Goal: Download file/media

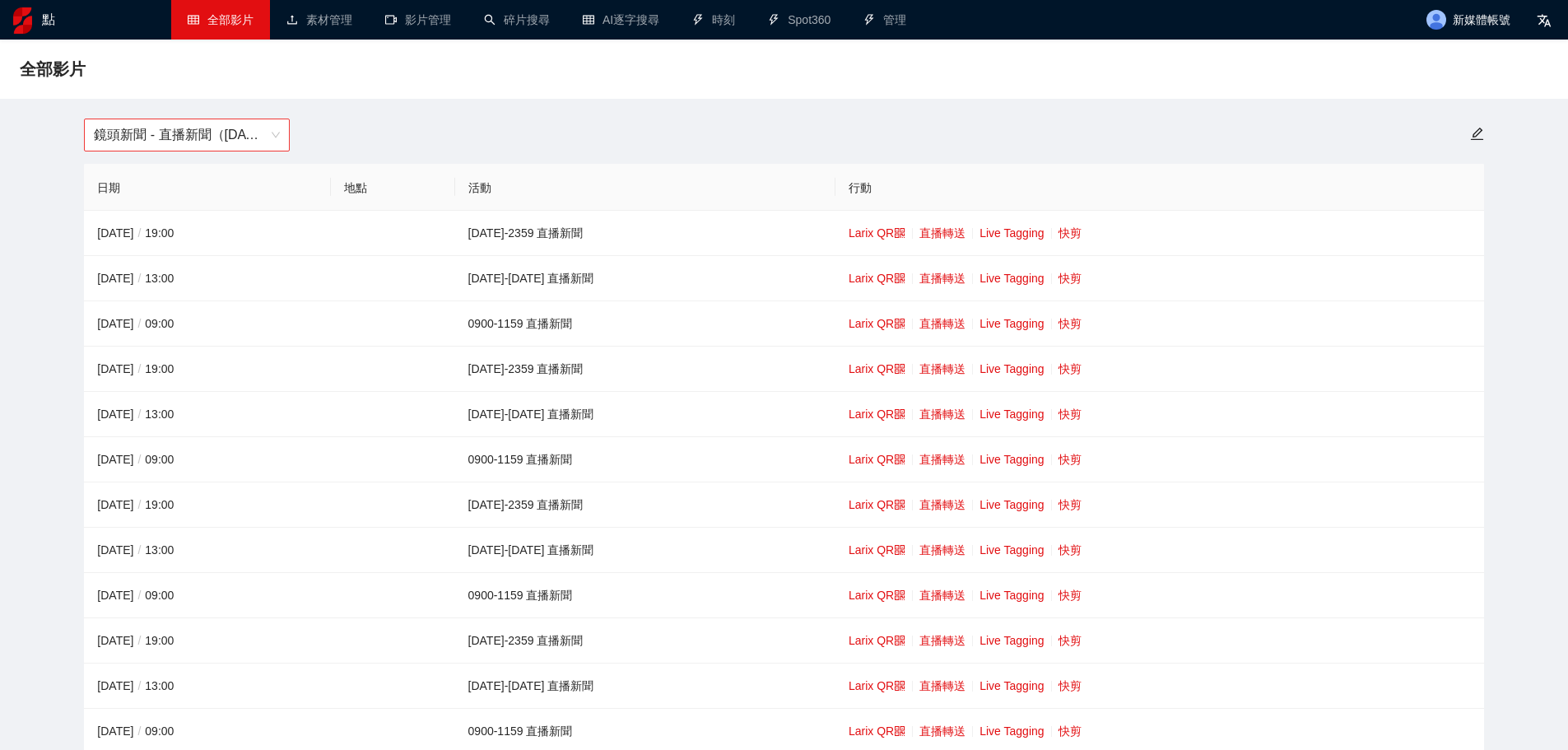
click at [209, 136] on font "鏡頭新聞 - 直播新聞（[DATE]-[DATE]）" at bounding box center [209, 134] width 230 height 14
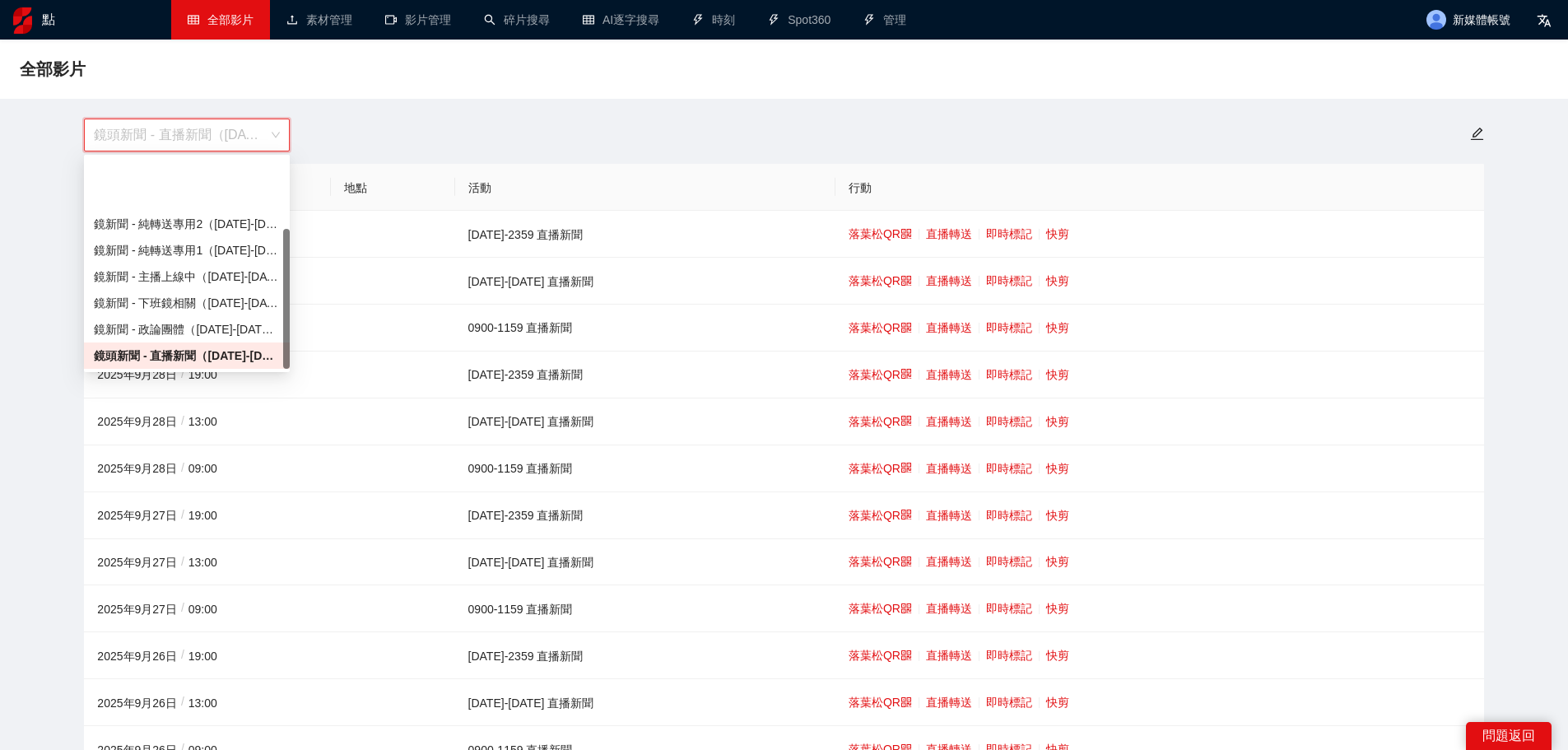
scroll to position [106, 0]
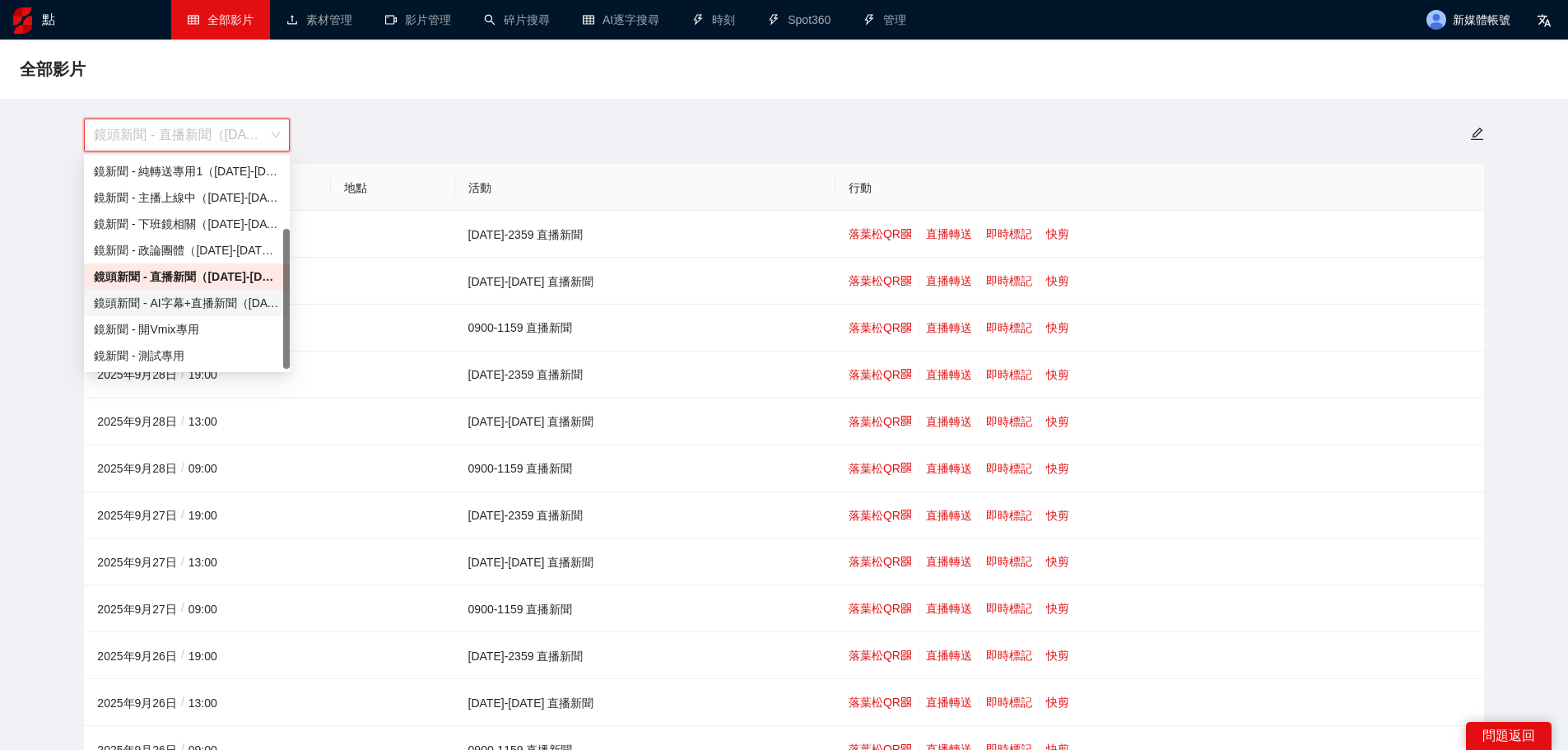
click at [158, 302] on font "鏡頭新聞 - AI字幕+直播新聞（[DATE]-[DATE]）" at bounding box center [216, 303] width 243 height 13
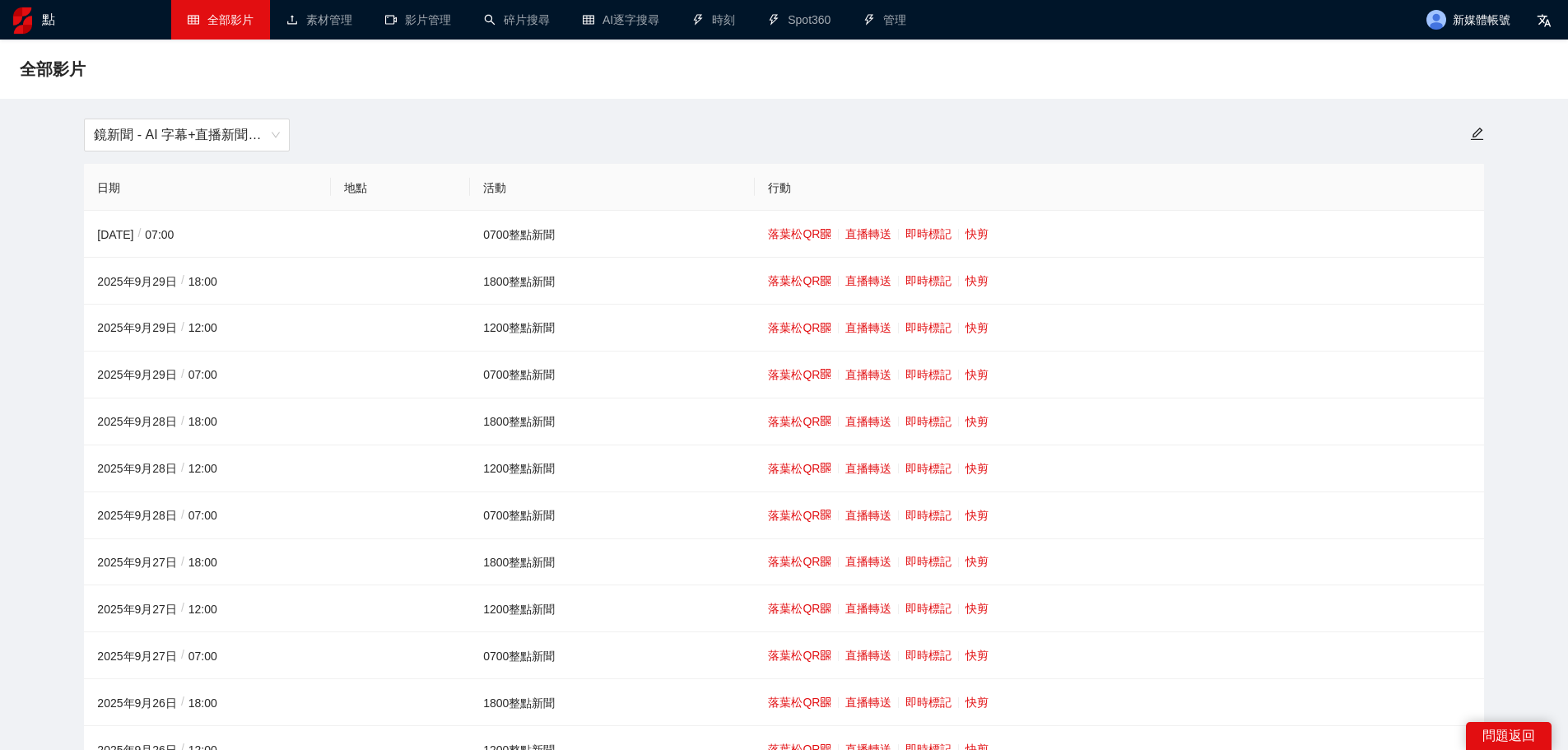
click at [963, 318] on td "落葉松QR 直播轉送 即時標記 快剪" at bounding box center [1119, 328] width 729 height 47
click at [963, 324] on td "落葉松QR 直播轉送 即時標記 快剪" at bounding box center [1119, 328] width 729 height 47
click at [975, 325] on font "快剪" at bounding box center [977, 327] width 23 height 13
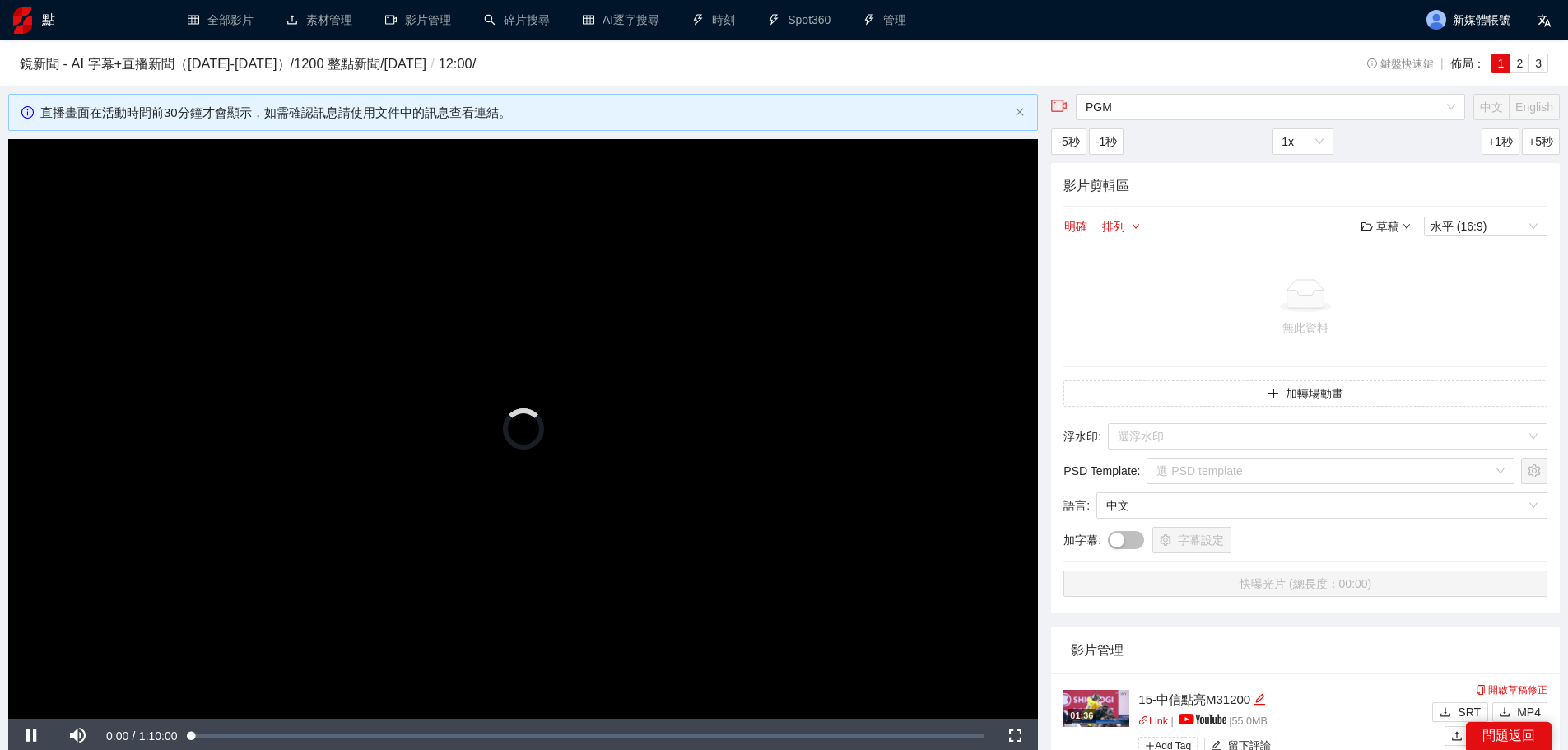
click at [447, 436] on video "Video Player" at bounding box center [523, 429] width 1030 height 580
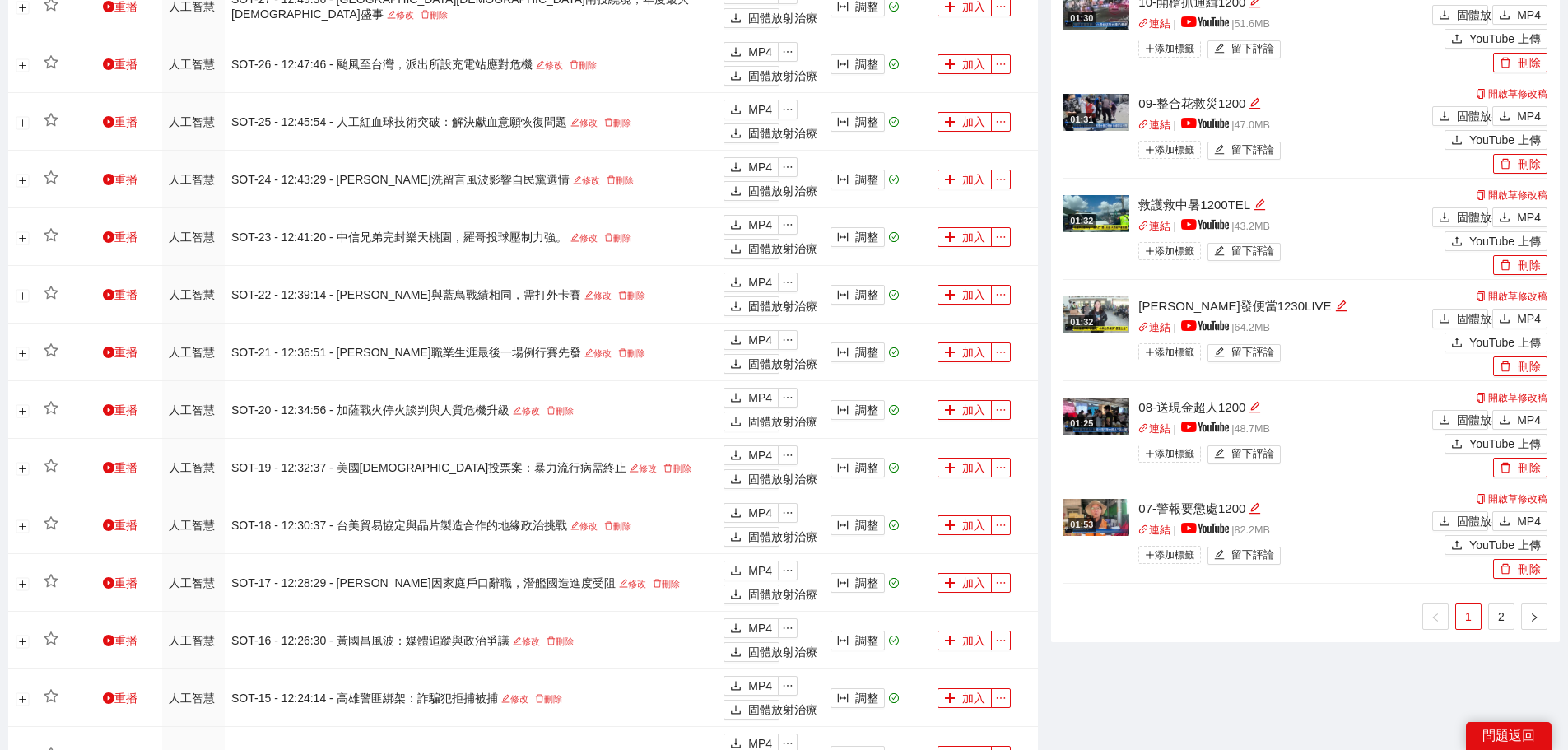
scroll to position [1111, 0]
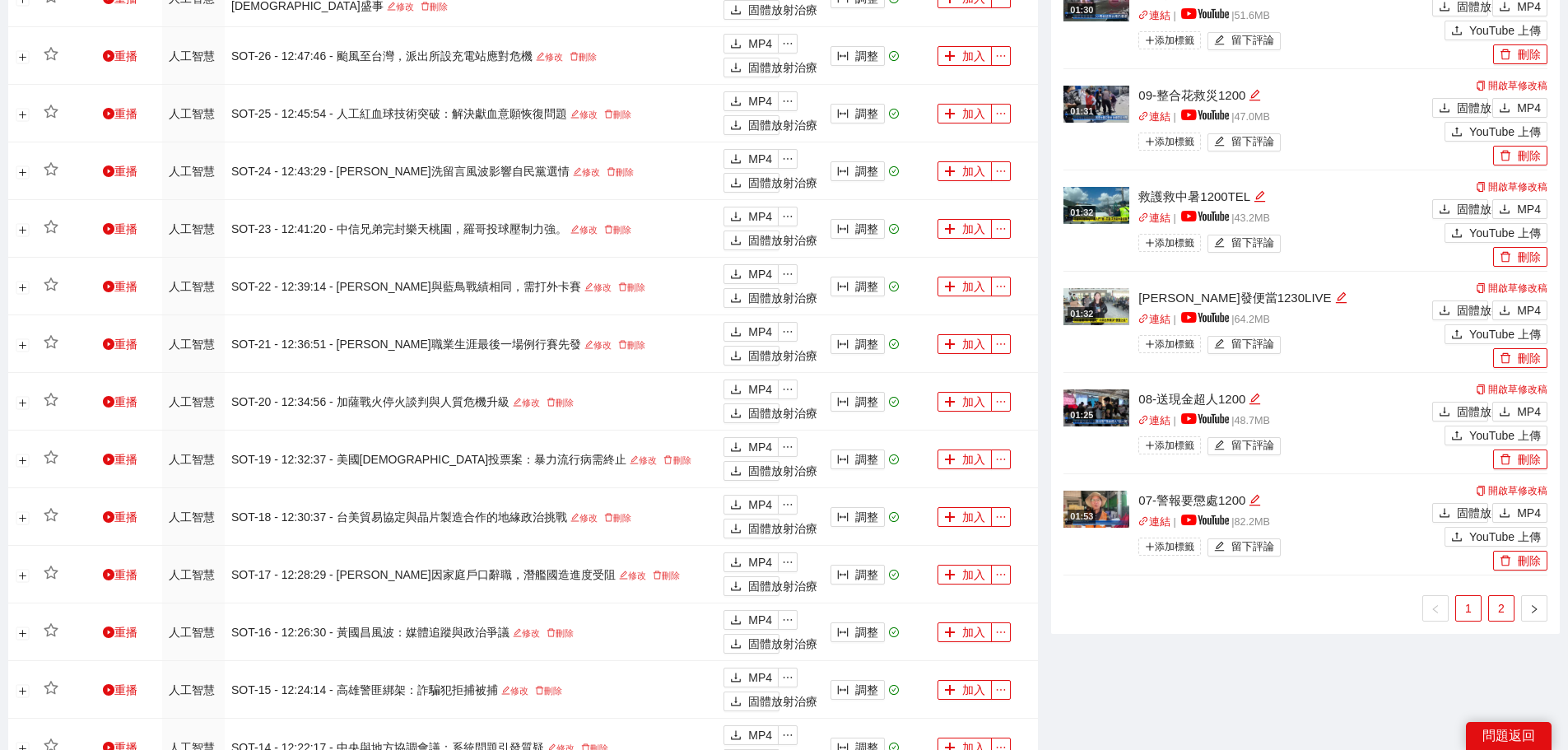
click at [1498, 613] on font "2" at bounding box center [1501, 608] width 7 height 13
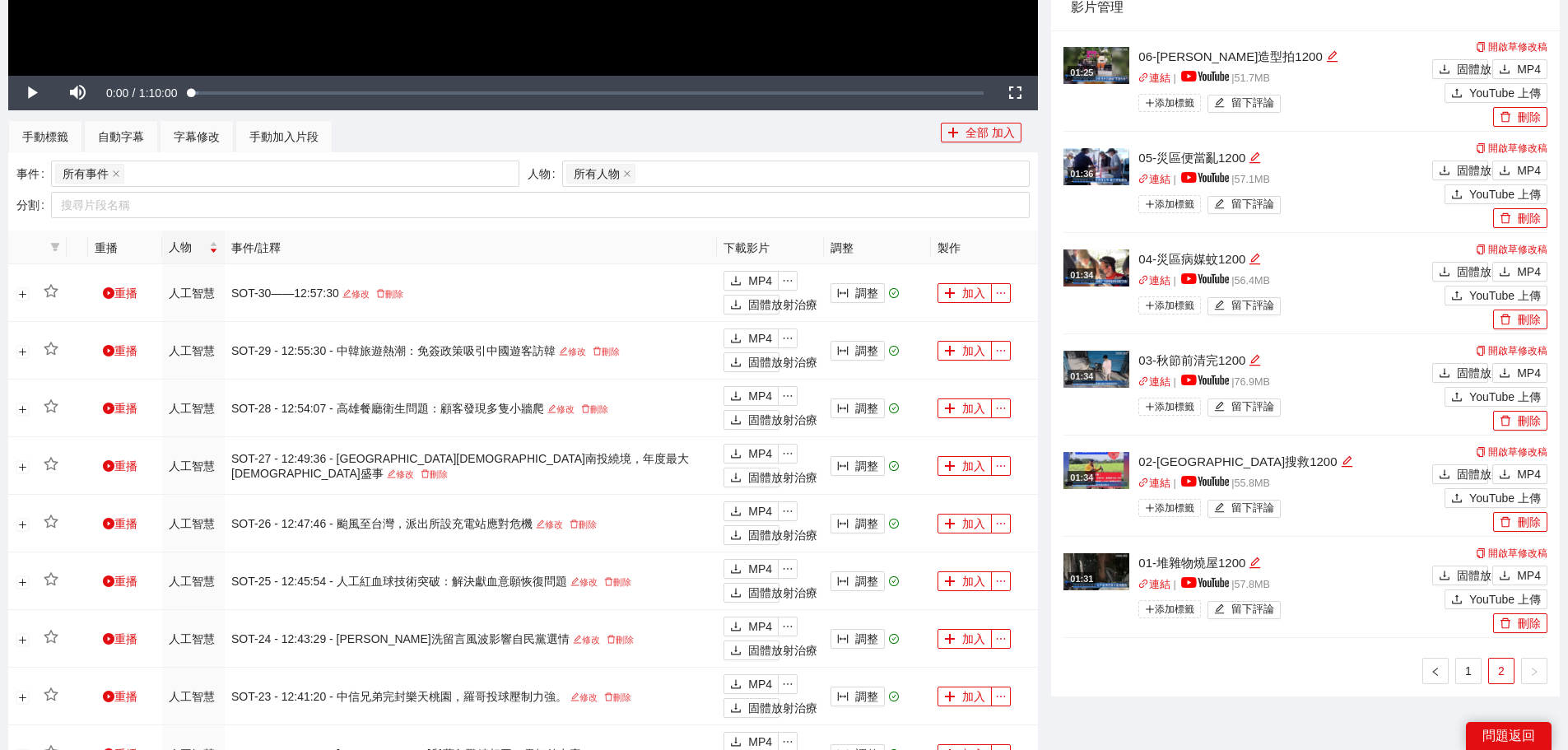
scroll to position [617, 0]
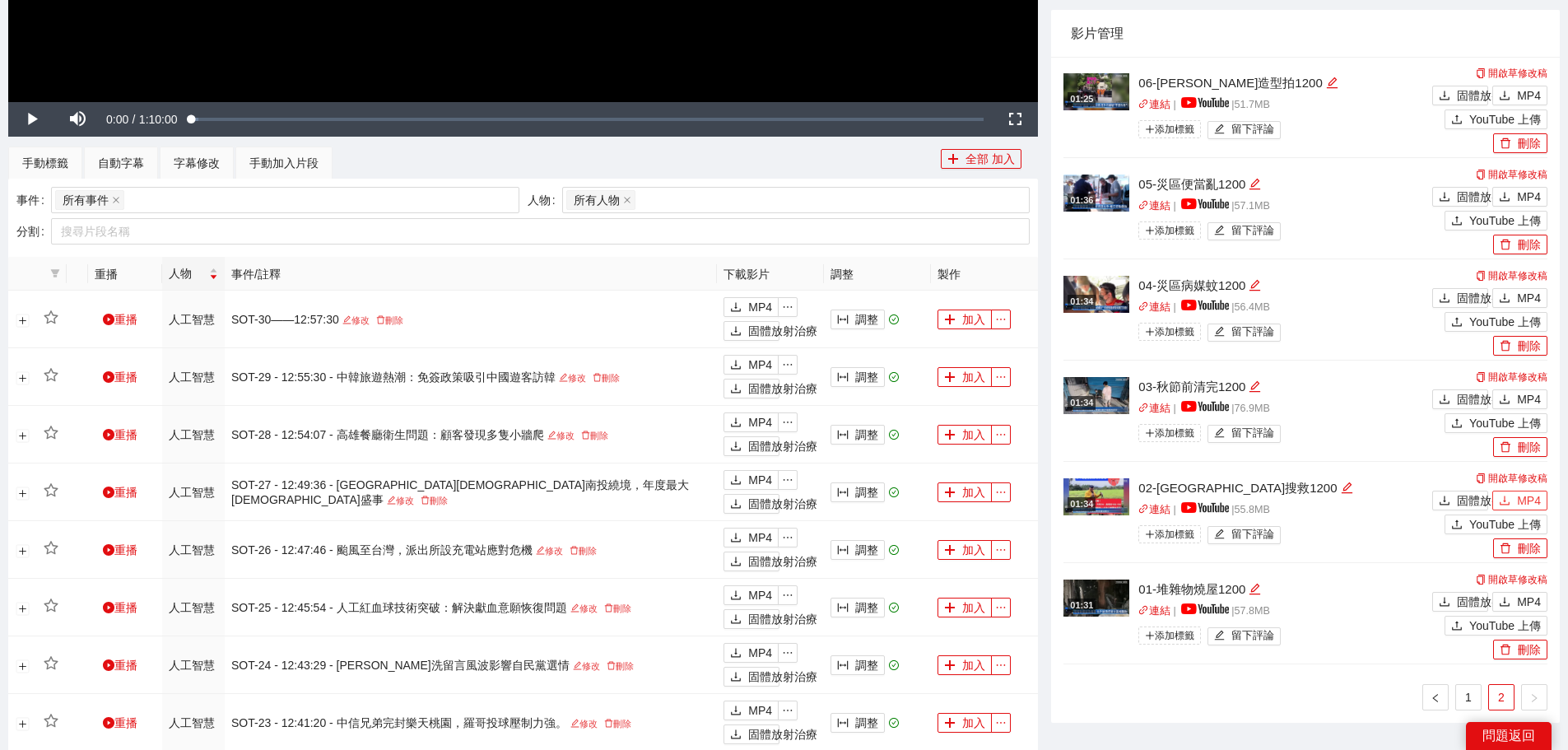
click at [1518, 497] on font "MP4" at bounding box center [1528, 501] width 24 height 13
click at [1520, 396] on font "MP4" at bounding box center [1528, 399] width 24 height 13
click at [1521, 292] on font "MP4" at bounding box center [1528, 298] width 24 height 13
click at [1525, 202] on font "MP4" at bounding box center [1528, 197] width 24 height 13
drag, startPoint x: 1527, startPoint y: 94, endPoint x: 1488, endPoint y: 332, distance: 241.2
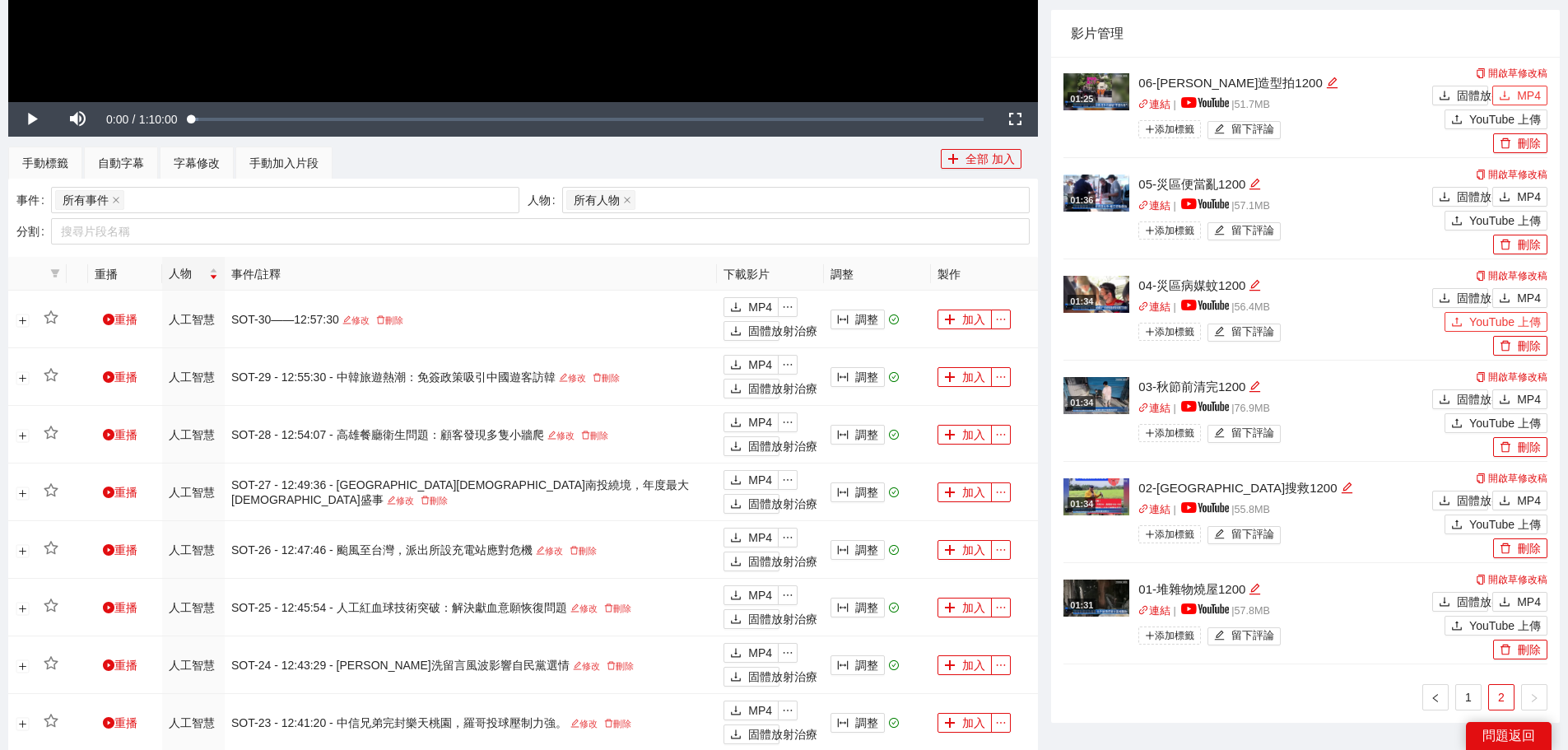
click at [1527, 94] on font "MP4" at bounding box center [1528, 95] width 24 height 13
click at [1469, 694] on font "1" at bounding box center [1468, 697] width 7 height 13
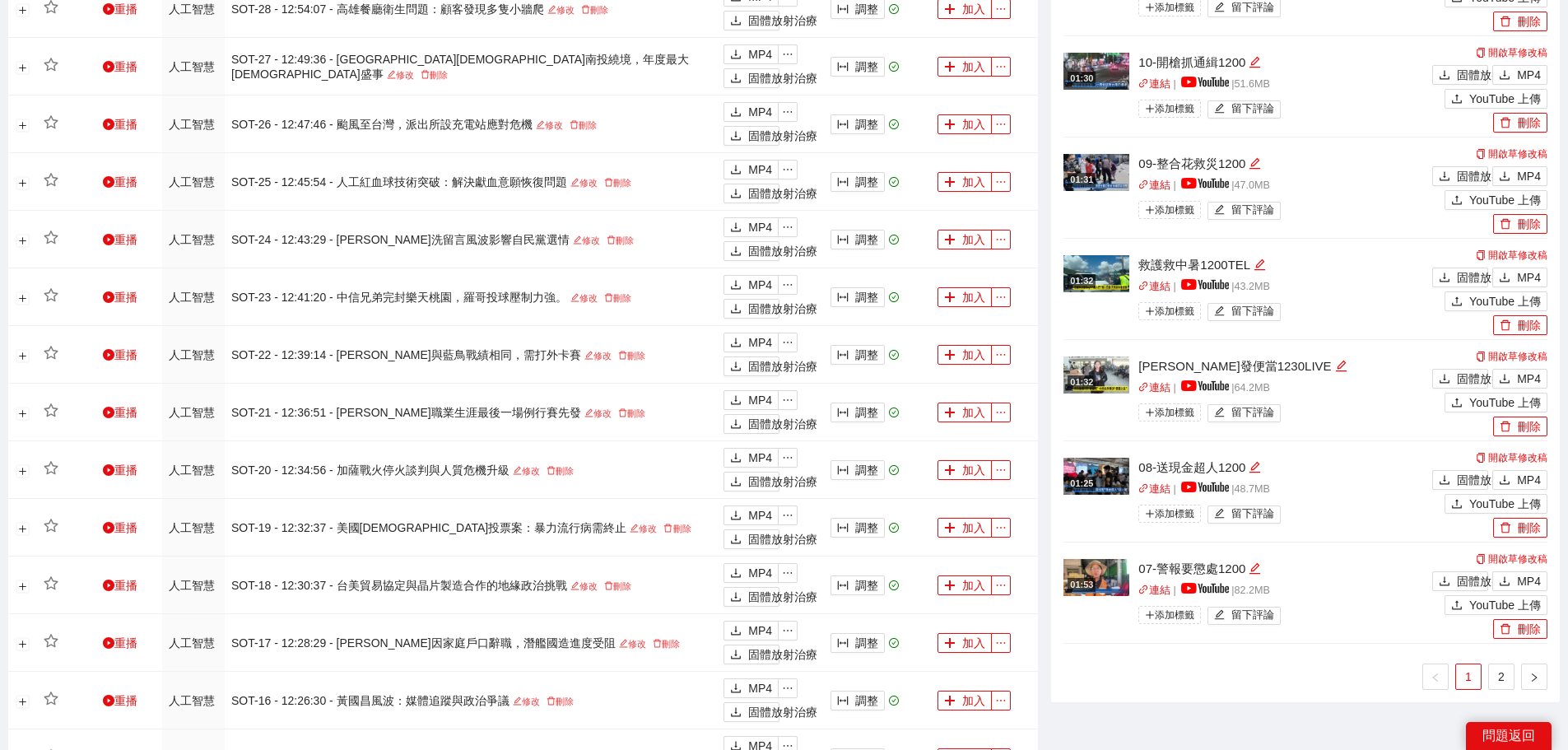
scroll to position [1275, 0]
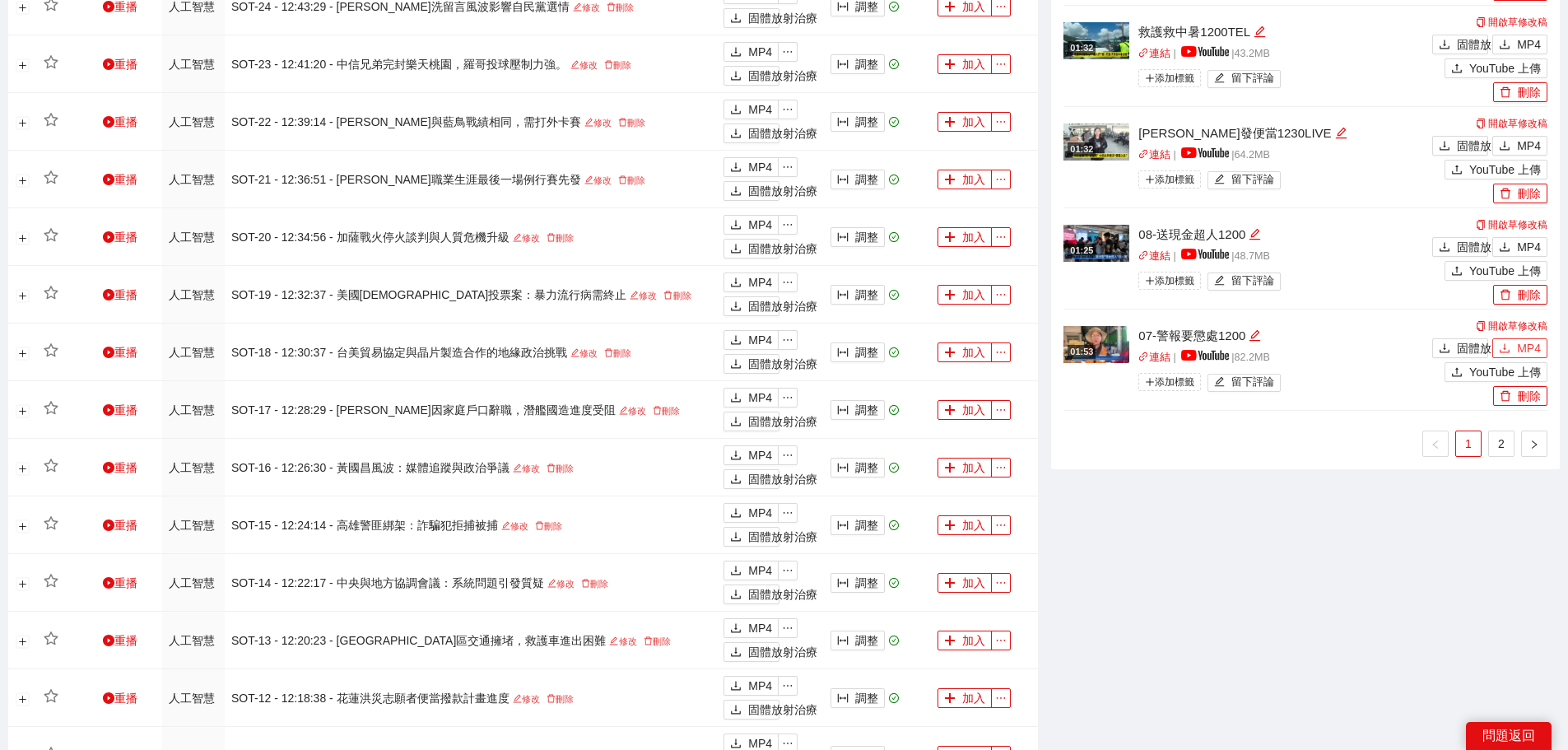
click at [1530, 347] on font "MP4" at bounding box center [1528, 348] width 24 height 13
